Goal: Information Seeking & Learning: Learn about a topic

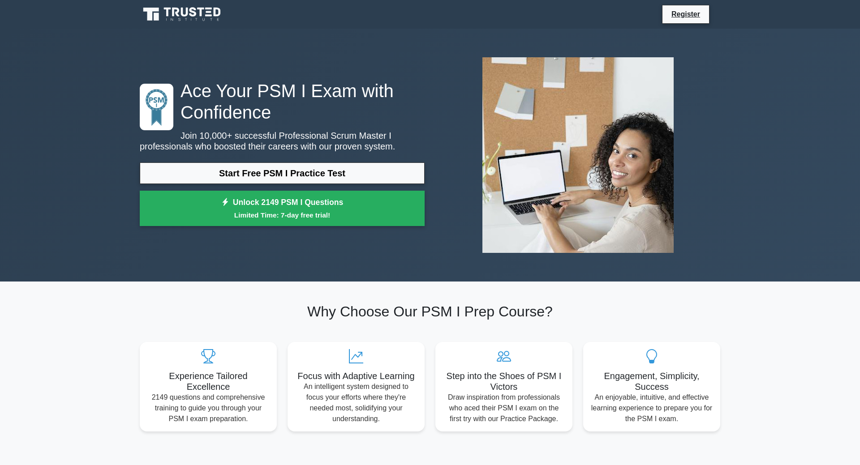
click at [279, 170] on link "Start Free PSM I Practice Test" at bounding box center [282, 173] width 285 height 21
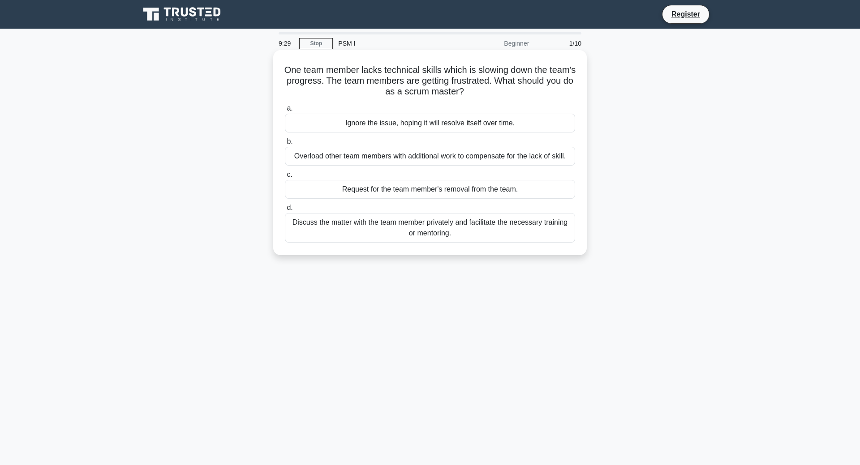
click at [426, 228] on div "Discuss the matter with the team member privately and facilitate the necessary …" at bounding box center [430, 228] width 290 height 30
click at [285, 211] on input "d. Discuss the matter with the team member privately and facilitate the necessa…" at bounding box center [285, 208] width 0 height 6
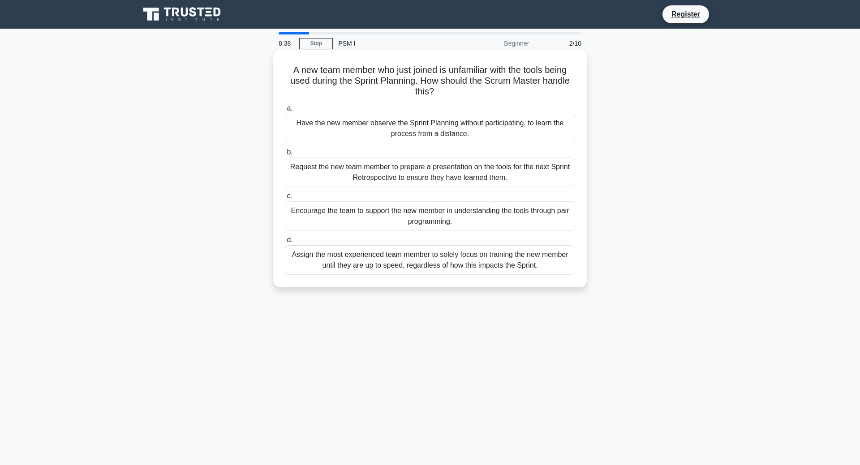
click at [431, 215] on div "Encourage the team to support the new member in understanding the tools through…" at bounding box center [430, 217] width 290 height 30
click at [285, 199] on input "c. Encourage the team to support the new member in understanding the tools thro…" at bounding box center [285, 196] width 0 height 6
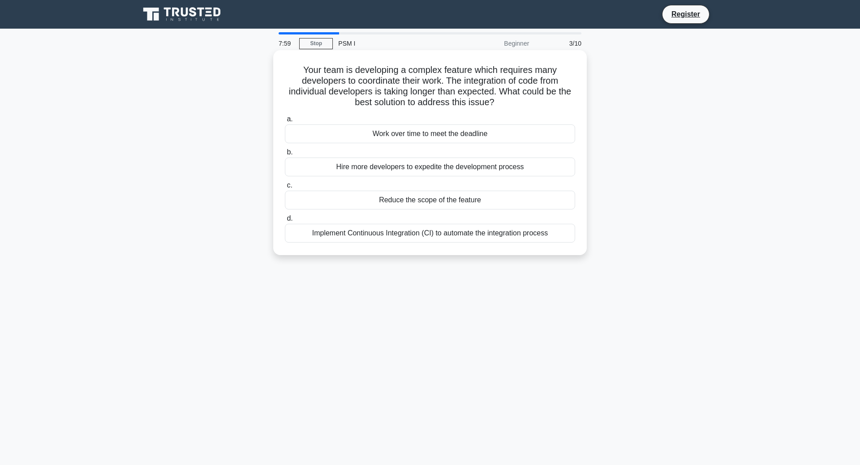
click at [431, 201] on div "Reduce the scope of the feature" at bounding box center [430, 200] width 290 height 19
click at [285, 189] on input "c. Reduce the scope of the feature" at bounding box center [285, 186] width 0 height 6
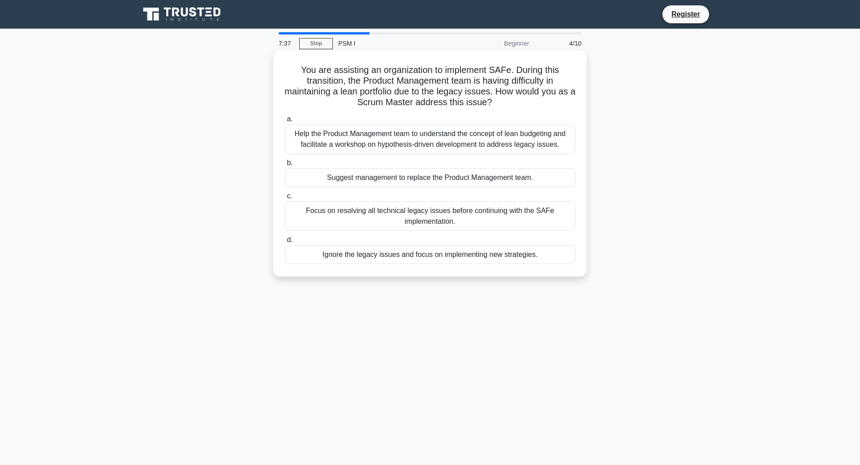
click at [384, 138] on div "Help the Product Management team to understand the concept of lean budgeting an…" at bounding box center [430, 140] width 290 height 30
click at [285, 122] on input "a. Help the Product Management team to understand the concept of lean budgeting…" at bounding box center [285, 119] width 0 height 6
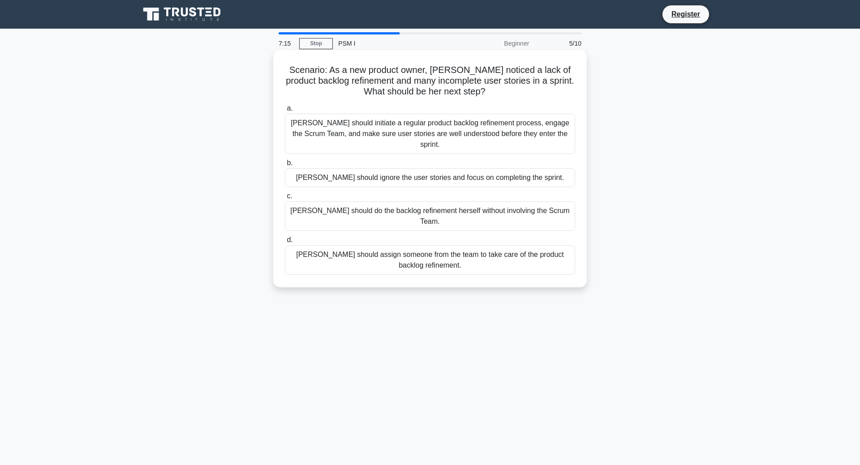
click at [441, 131] on div "Sara should initiate a regular product backlog refinement process, engage the S…" at bounding box center [430, 134] width 290 height 40
click at [285, 112] on input "a. Sara should initiate a regular product backlog refinement process, engage th…" at bounding box center [285, 109] width 0 height 6
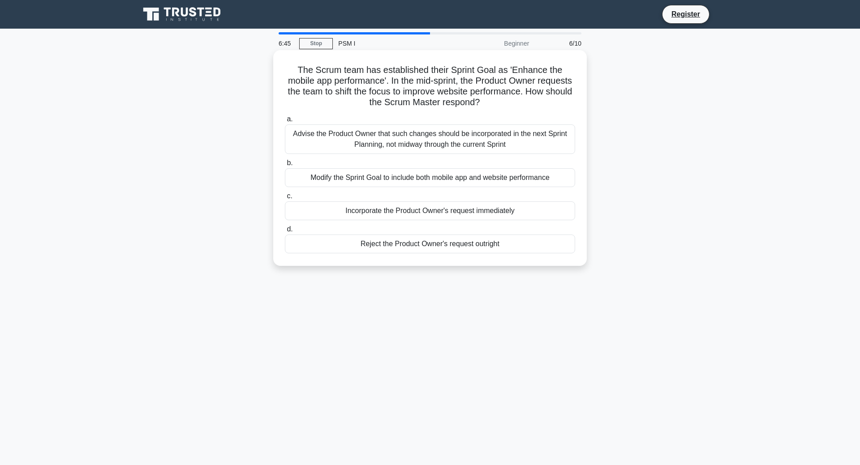
click at [413, 178] on div "Modify the Sprint Goal to include both mobile app and website performance" at bounding box center [430, 177] width 290 height 19
click at [285, 166] on input "b. Modify the Sprint Goal to include both mobile app and website performance" at bounding box center [285, 163] width 0 height 6
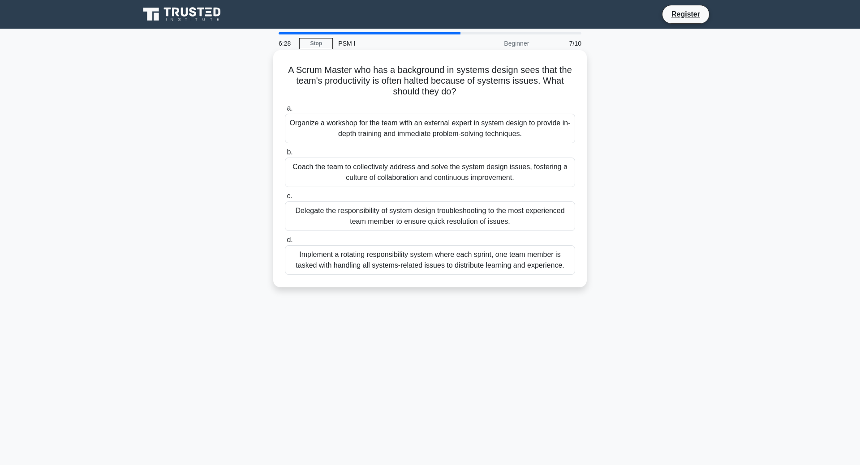
click at [431, 170] on div "Coach the team to collectively address and solve the system design issues, fost…" at bounding box center [430, 173] width 290 height 30
click at [285, 155] on input "b. Coach the team to collectively address and solve the system design issues, f…" at bounding box center [285, 153] width 0 height 6
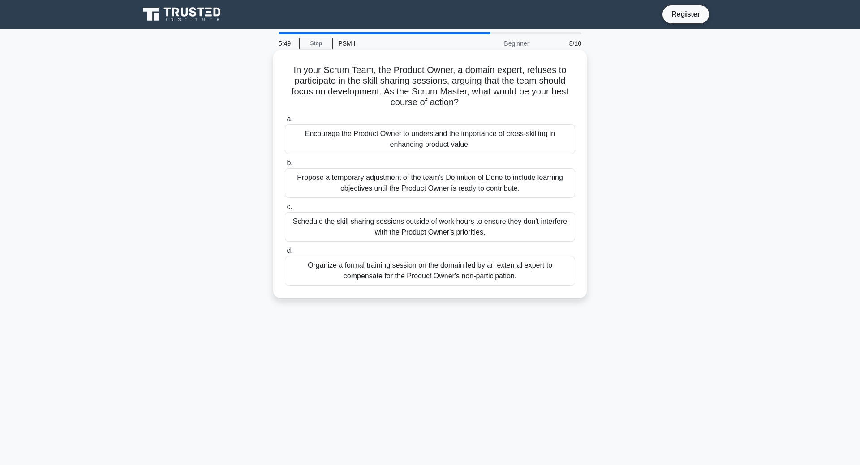
click at [422, 140] on div "Encourage the Product Owner to understand the importance of cross-skilling in e…" at bounding box center [430, 140] width 290 height 30
click at [285, 122] on input "a. Encourage the Product Owner to understand the importance of cross-skilling i…" at bounding box center [285, 119] width 0 height 6
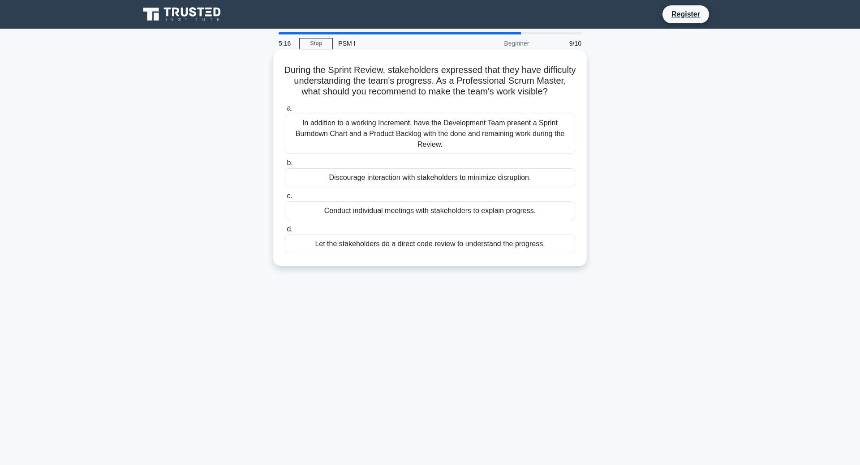
click at [425, 208] on div "Conduct individual meetings with stakeholders to explain progress." at bounding box center [430, 211] width 290 height 19
click at [285, 199] on input "c. Conduct individual meetings with stakeholders to explain progress." at bounding box center [285, 196] width 0 height 6
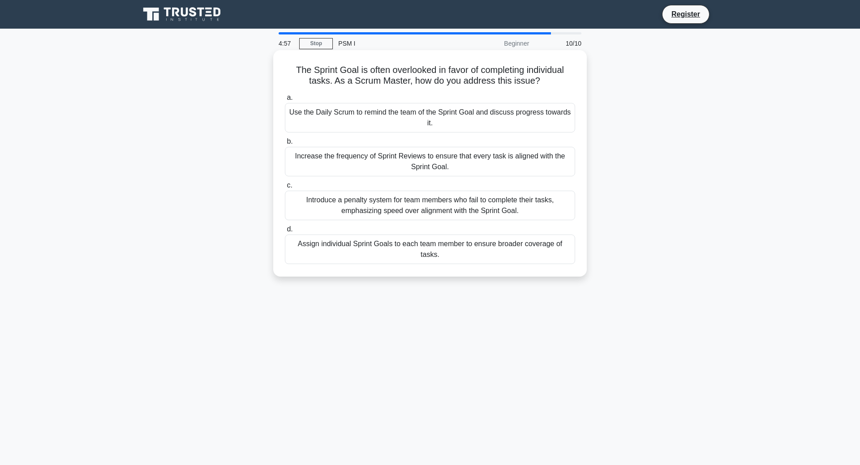
click at [433, 116] on div "Use the Daily Scrum to remind the team of the Sprint Goal and discuss progress …" at bounding box center [430, 118] width 290 height 30
click at [285, 101] on input "a. Use the Daily Scrum to remind the team of the Sprint Goal and discuss progre…" at bounding box center [285, 98] width 0 height 6
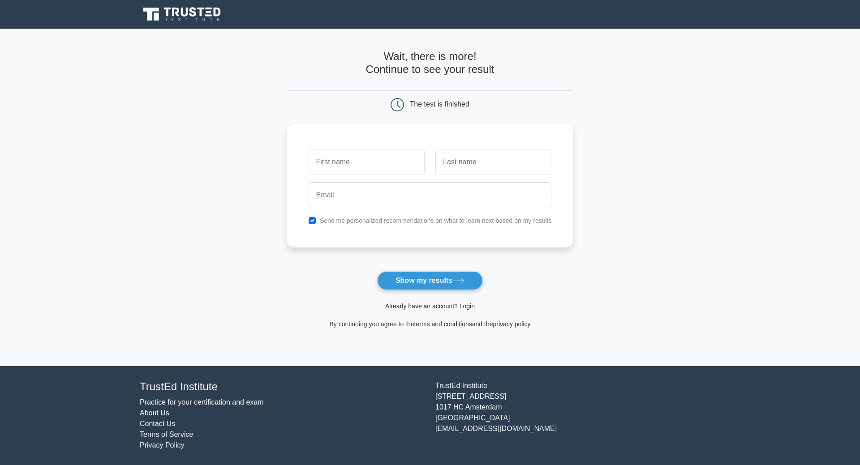
click at [339, 160] on input "text" at bounding box center [367, 162] width 116 height 26
type input "viki"
click at [475, 162] on input "text" at bounding box center [493, 162] width 116 height 26
type input "andonova"
click at [346, 199] on input "email" at bounding box center [430, 195] width 243 height 26
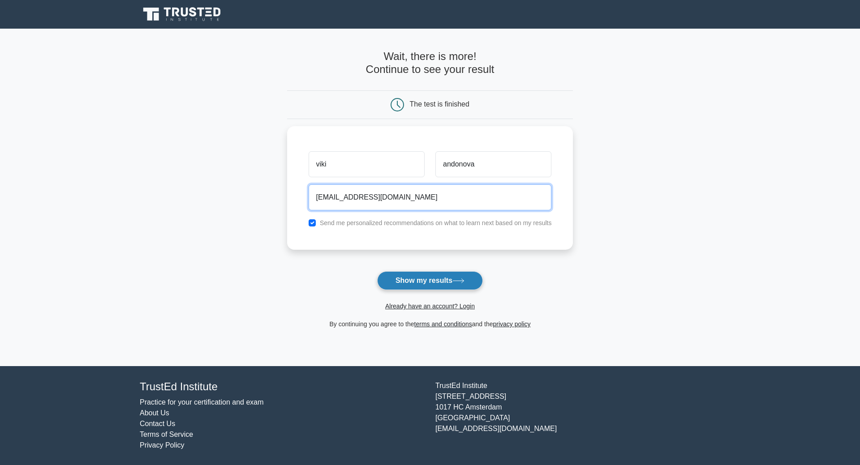
type input "v.oklevska@gmail.com"
click at [432, 282] on button "Show my results" at bounding box center [430, 280] width 106 height 19
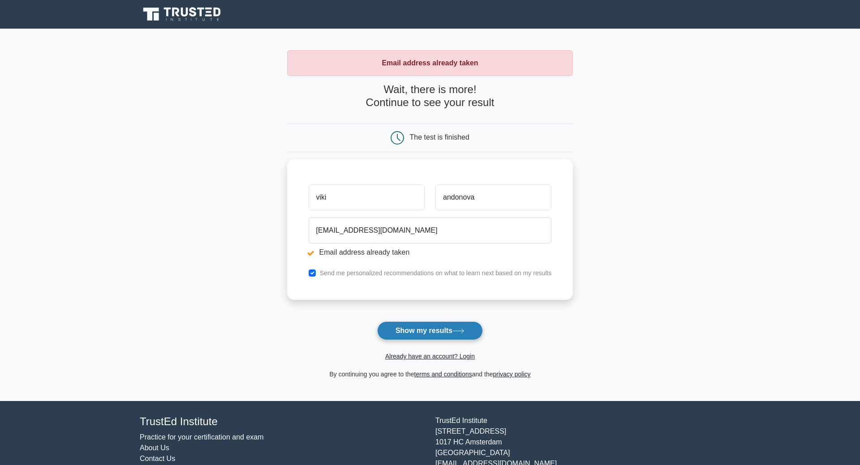
click at [444, 327] on button "Show my results" at bounding box center [430, 331] width 106 height 19
click at [313, 271] on input "checkbox" at bounding box center [312, 270] width 7 height 7
checkbox input "false"
click at [438, 334] on button "Show my results" at bounding box center [430, 331] width 106 height 19
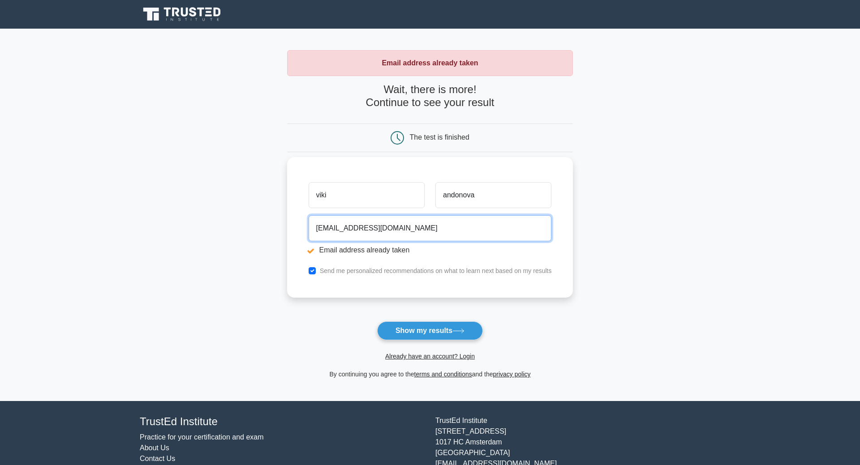
drag, startPoint x: 406, startPoint y: 230, endPoint x: 308, endPoint y: 227, distance: 98.1
click at [309, 227] on input "[EMAIL_ADDRESS][DOMAIN_NAME]" at bounding box center [430, 228] width 243 height 26
type input "viki.andonova@yahoo.com"
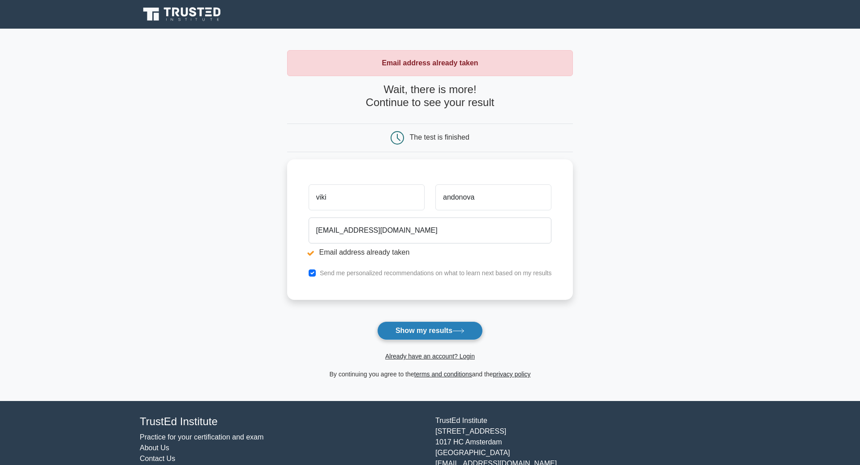
click at [421, 336] on button "Show my results" at bounding box center [430, 331] width 106 height 19
